Goal: Task Accomplishment & Management: Use online tool/utility

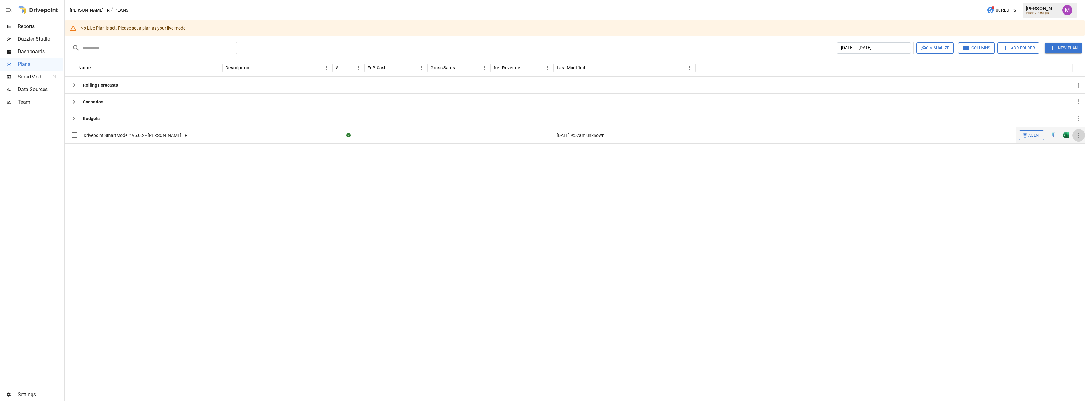
click at [1081, 138] on icon "button" at bounding box center [1079, 136] width 8 height 8
click at [1052, 151] on div "Set as Live Model" at bounding box center [1055, 151] width 34 height 8
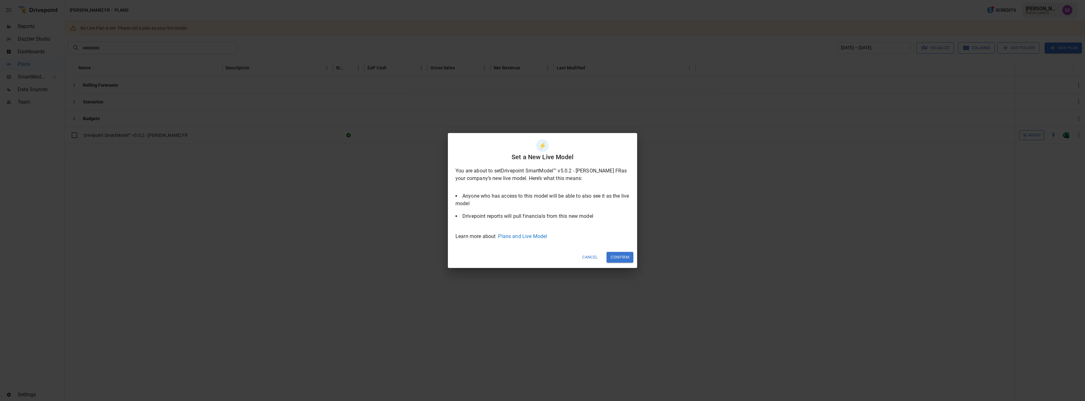
click at [618, 256] on button "Confirm" at bounding box center [620, 257] width 27 height 10
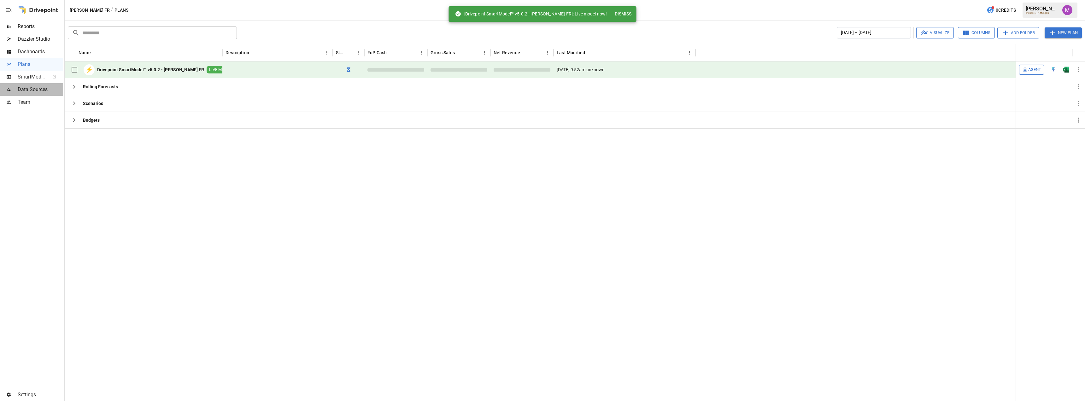
click at [40, 93] on div "Data Sources" at bounding box center [31, 89] width 63 height 13
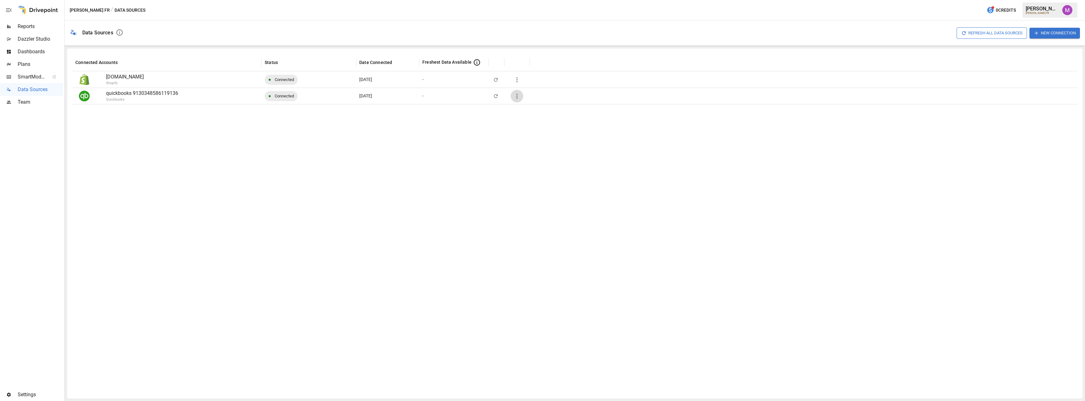
click at [515, 96] on icon "button" at bounding box center [517, 96] width 8 height 8
click at [576, 152] on div "Full refresh all data sources w/o pulling raw data" at bounding box center [565, 149] width 95 height 7
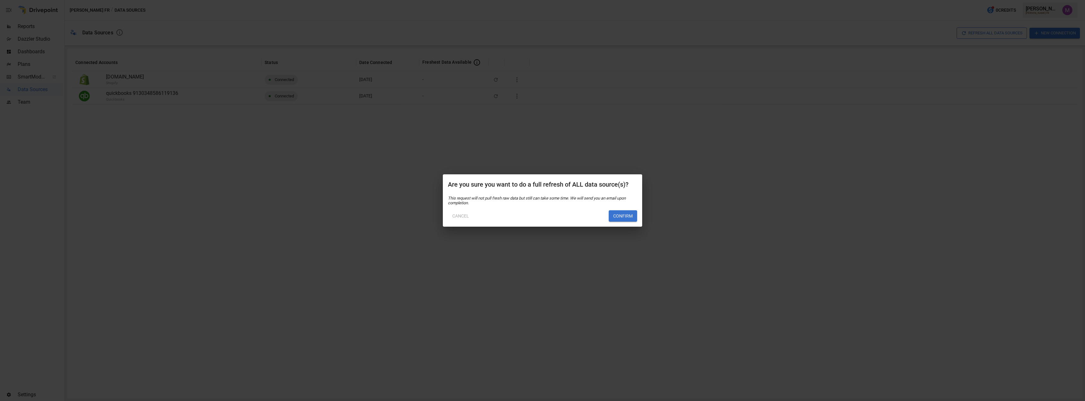
click at [630, 219] on button "Confirm" at bounding box center [623, 215] width 28 height 11
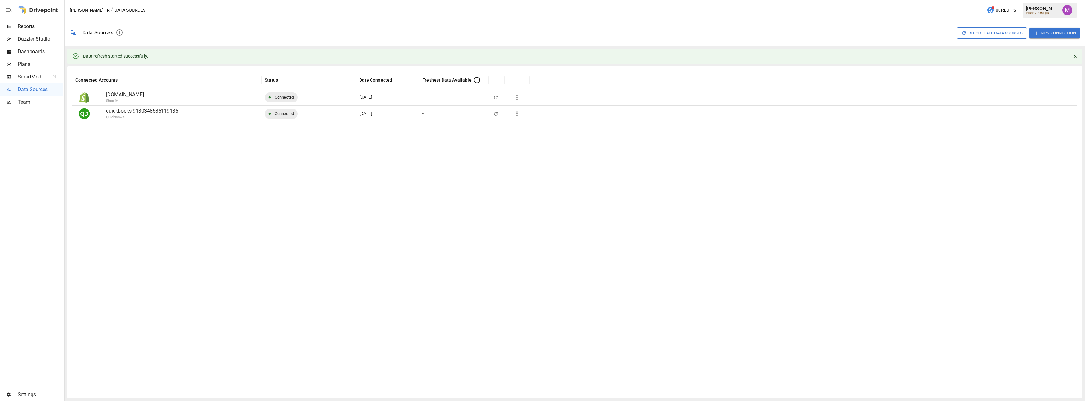
click at [33, 66] on span "Plans" at bounding box center [40, 65] width 45 height 8
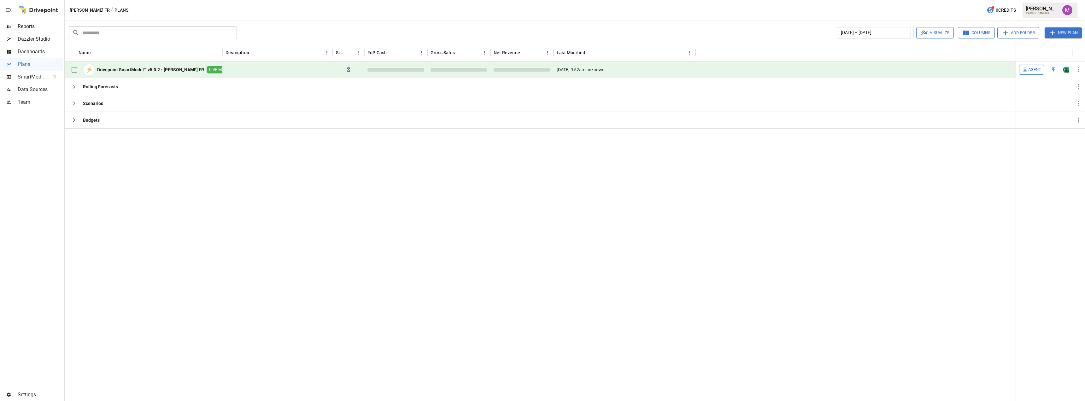
click at [126, 68] on b "Drivepoint SmartModel™ v5.0.2 - [PERSON_NAME] FR" at bounding box center [150, 70] width 107 height 6
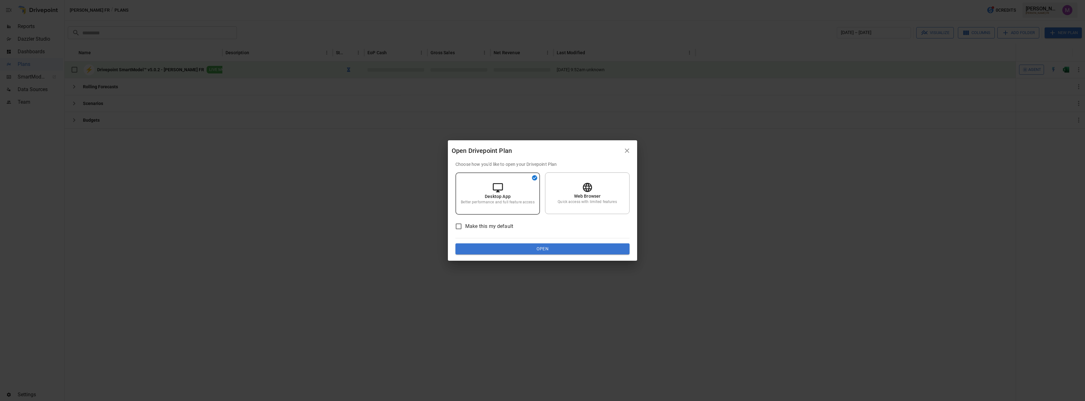
click at [523, 252] on button "Open" at bounding box center [543, 249] width 174 height 11
